Goal: Task Accomplishment & Management: Manage account settings

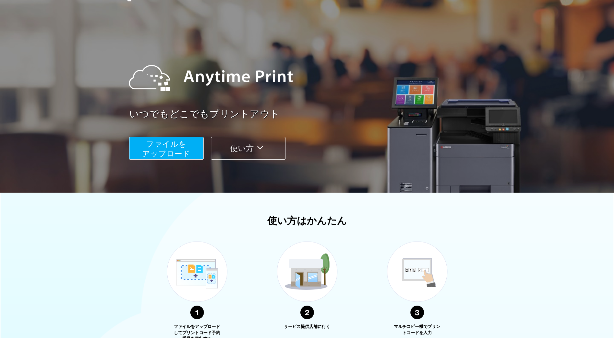
scroll to position [9, 0]
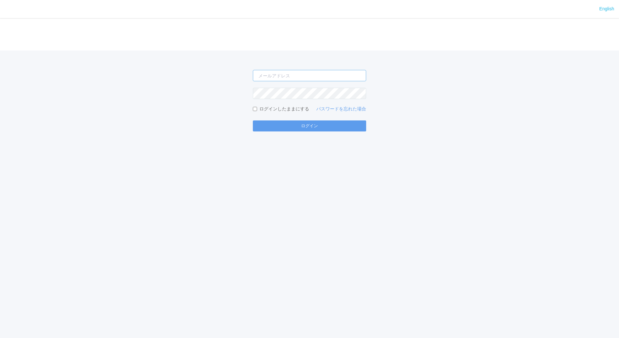
type input "masaya.wake@dc.kyocera.com"
click at [296, 77] on input "masaya.wake@dc.kyocera.com" at bounding box center [309, 75] width 113 height 11
type input "jp-atp-admin@dj.kyocera.com"
click at [296, 125] on button "ログイン" at bounding box center [309, 125] width 113 height 11
